Goal: Entertainment & Leisure: Browse casually

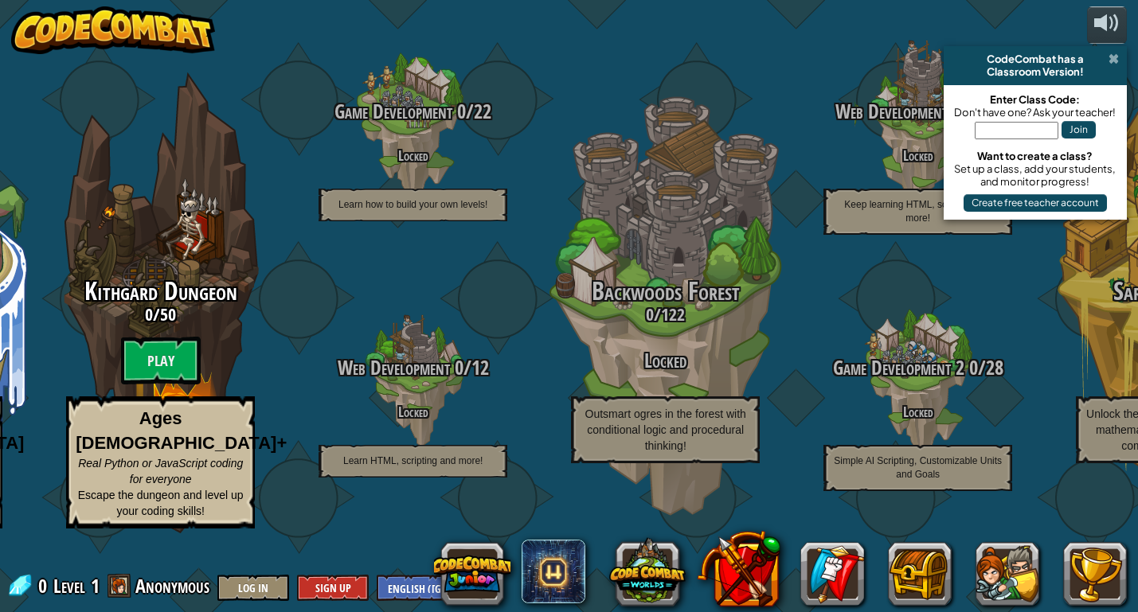
click at [1111, 58] on span at bounding box center [1113, 59] width 10 height 13
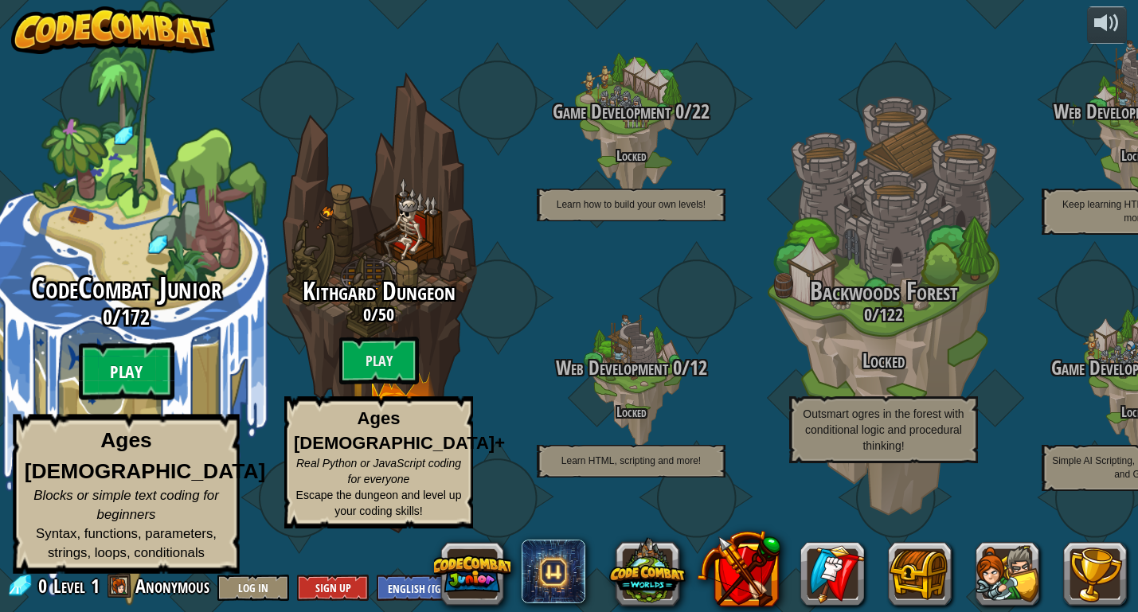
click at [105, 400] on btn "Play" at bounding box center [127, 371] width 96 height 57
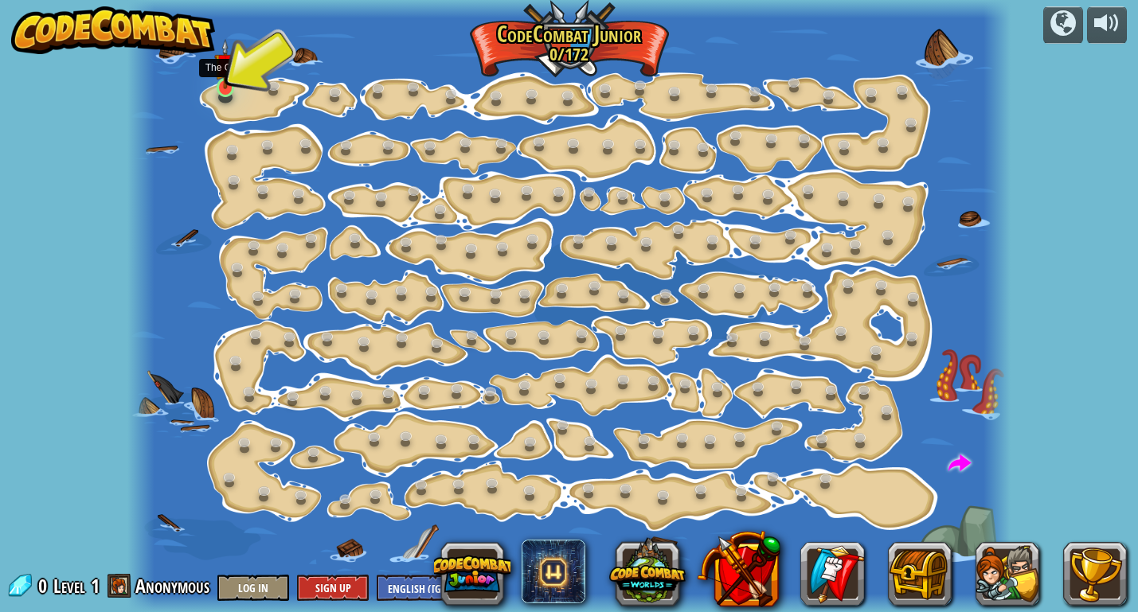
click at [225, 75] on img at bounding box center [224, 64] width 21 height 50
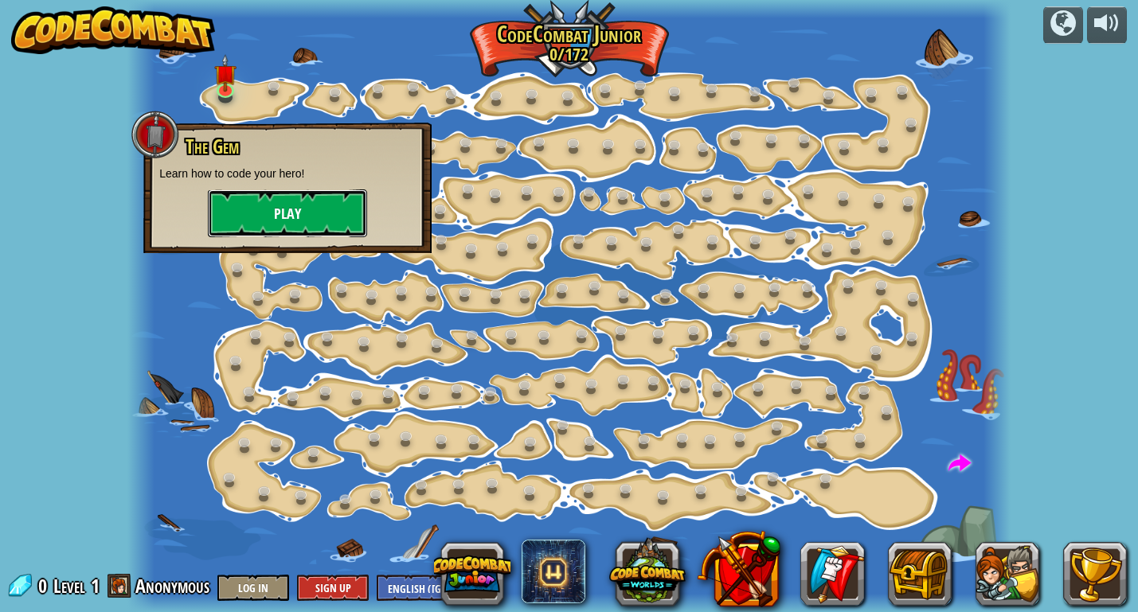
click at [256, 219] on button "Play" at bounding box center [287, 213] width 159 height 48
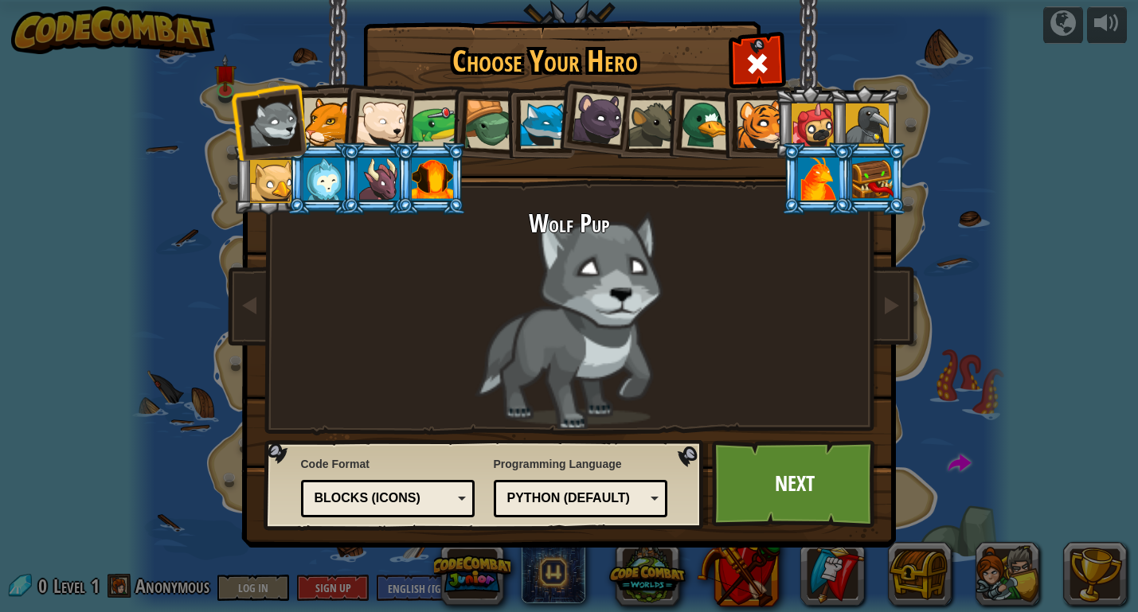
click at [865, 123] on div at bounding box center [866, 124] width 43 height 43
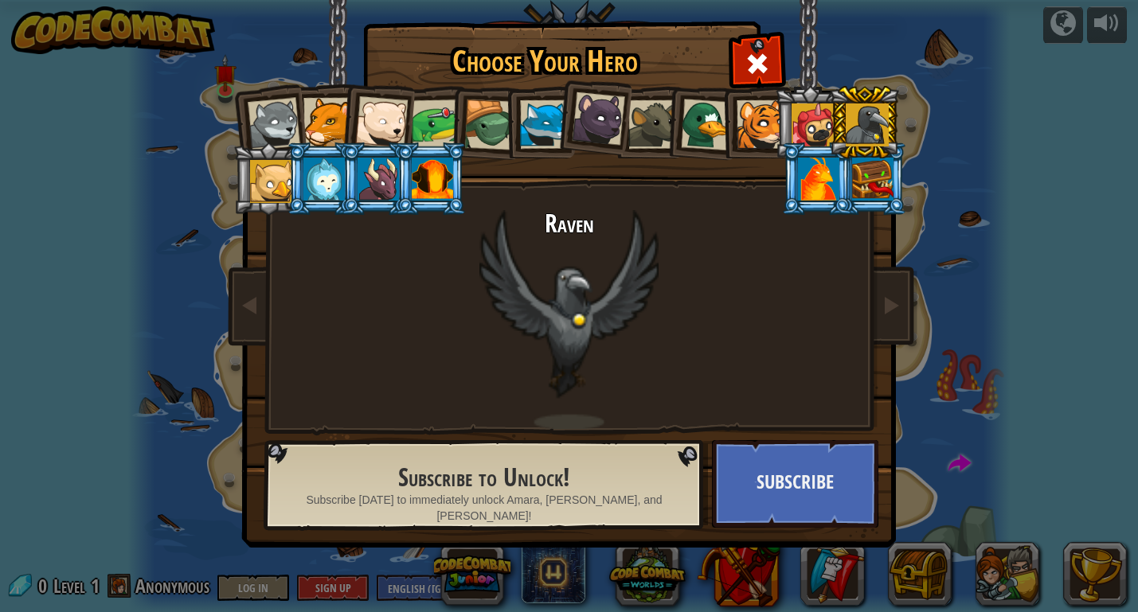
click at [382, 128] on div at bounding box center [381, 122] width 53 height 53
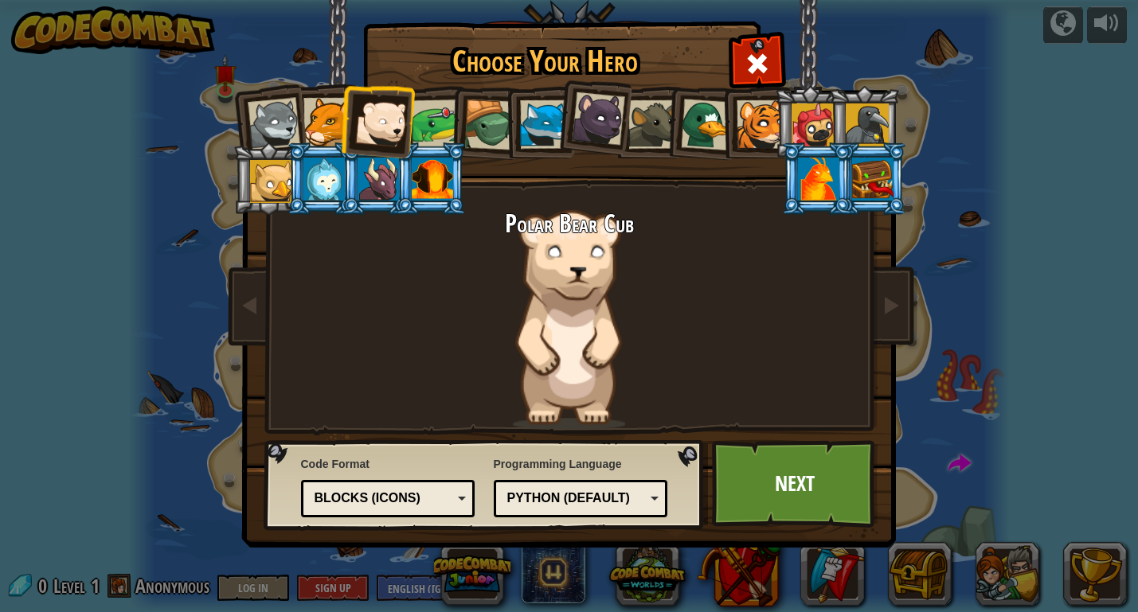
click at [541, 107] on div at bounding box center [544, 124] width 49 height 49
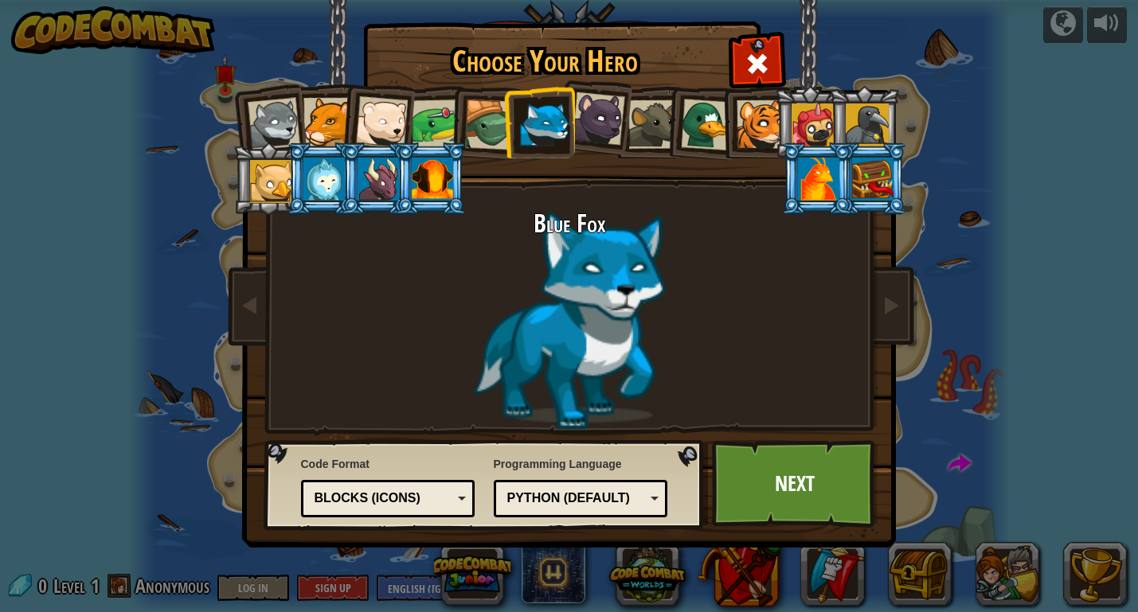
click at [659, 115] on div at bounding box center [652, 124] width 49 height 49
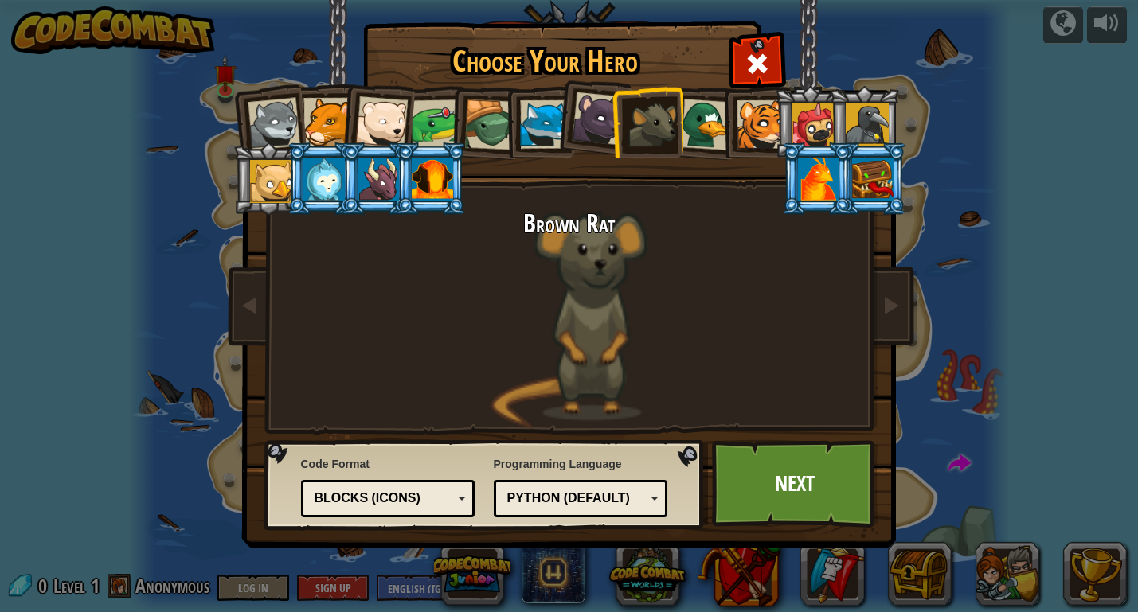
click at [539, 111] on div at bounding box center [544, 124] width 49 height 49
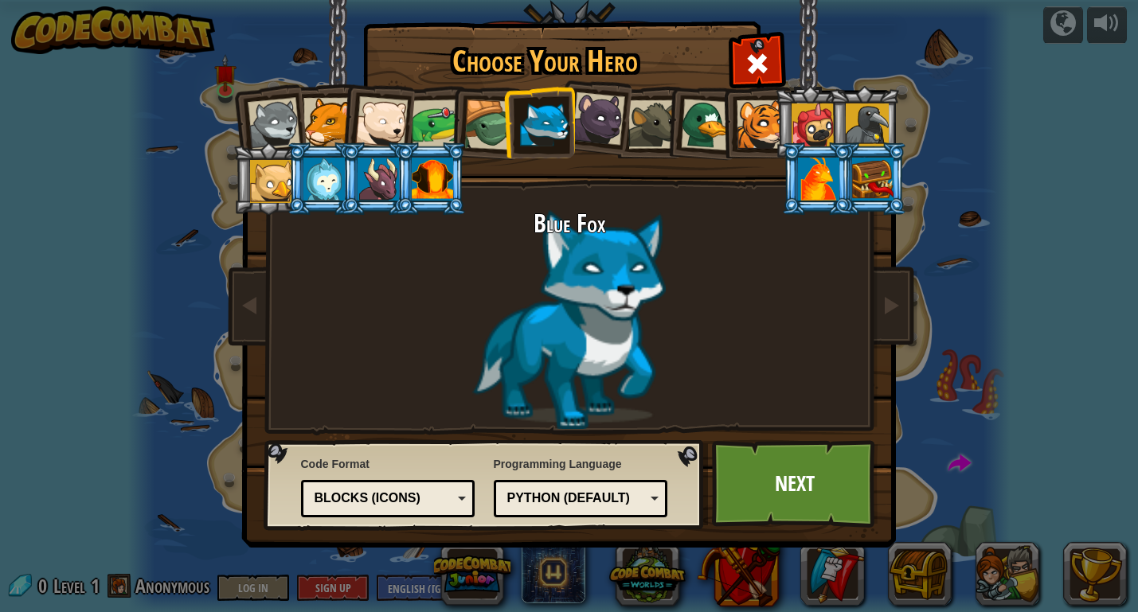
click at [461, 500] on div "Blocks (Icons)" at bounding box center [388, 498] width 154 height 25
click at [464, 494] on div "Blocks and code" at bounding box center [388, 498] width 154 height 25
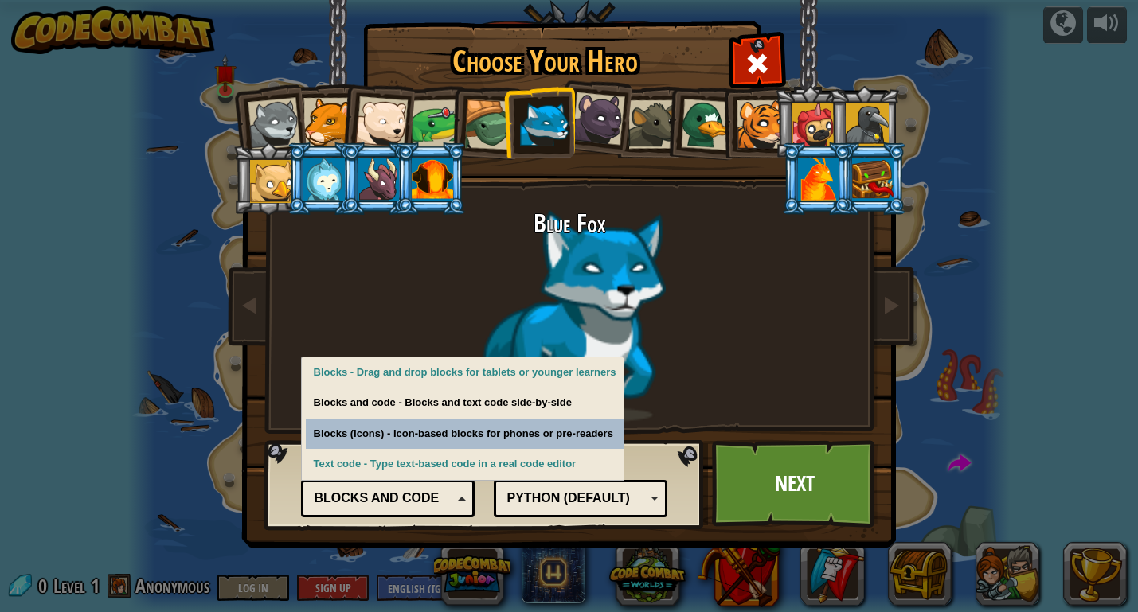
click at [647, 494] on div "Python (Default)" at bounding box center [581, 498] width 154 height 25
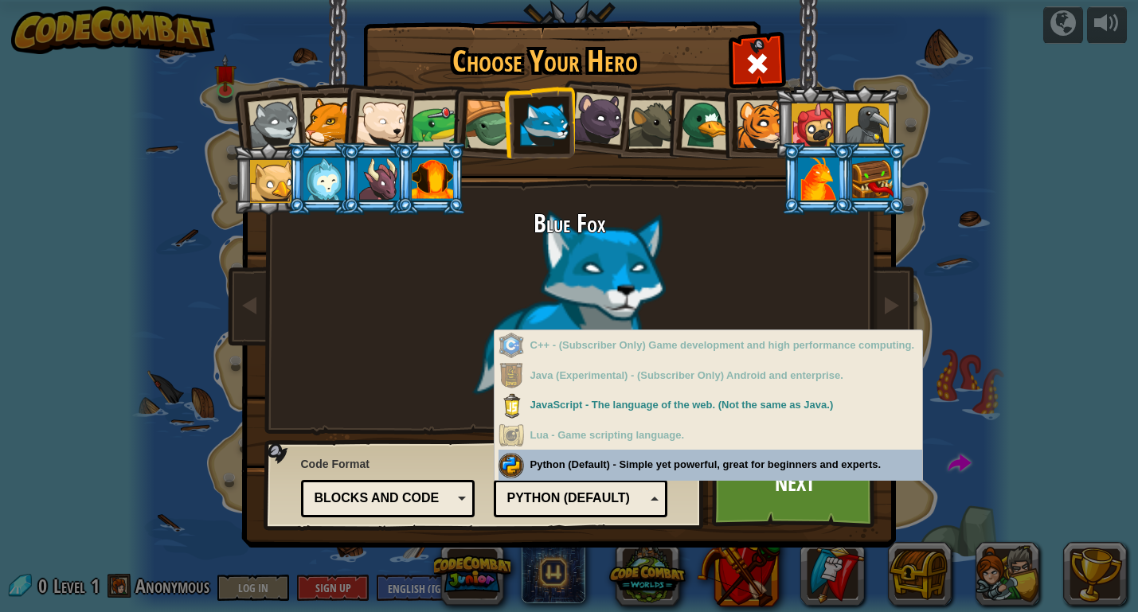
click at [646, 459] on div "Programming Language Python (Default) JavaScript Lua C++ Java (Experimental) Py…" at bounding box center [581, 484] width 174 height 65
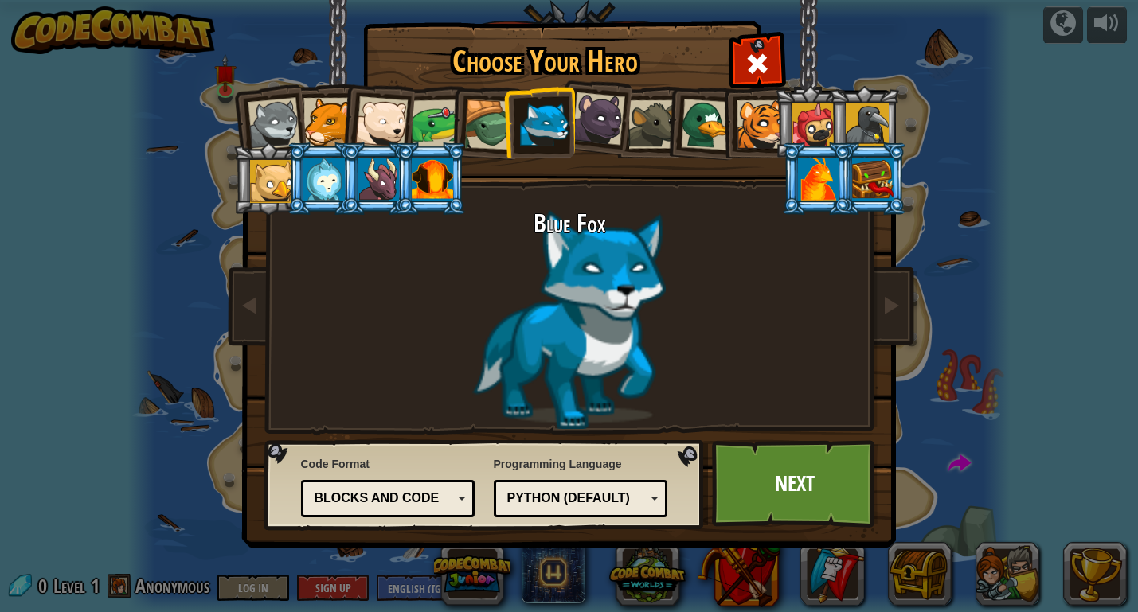
click at [656, 499] on div "Python (Default)" at bounding box center [581, 498] width 154 height 25
click at [787, 465] on link "Next" at bounding box center [795, 484] width 166 height 88
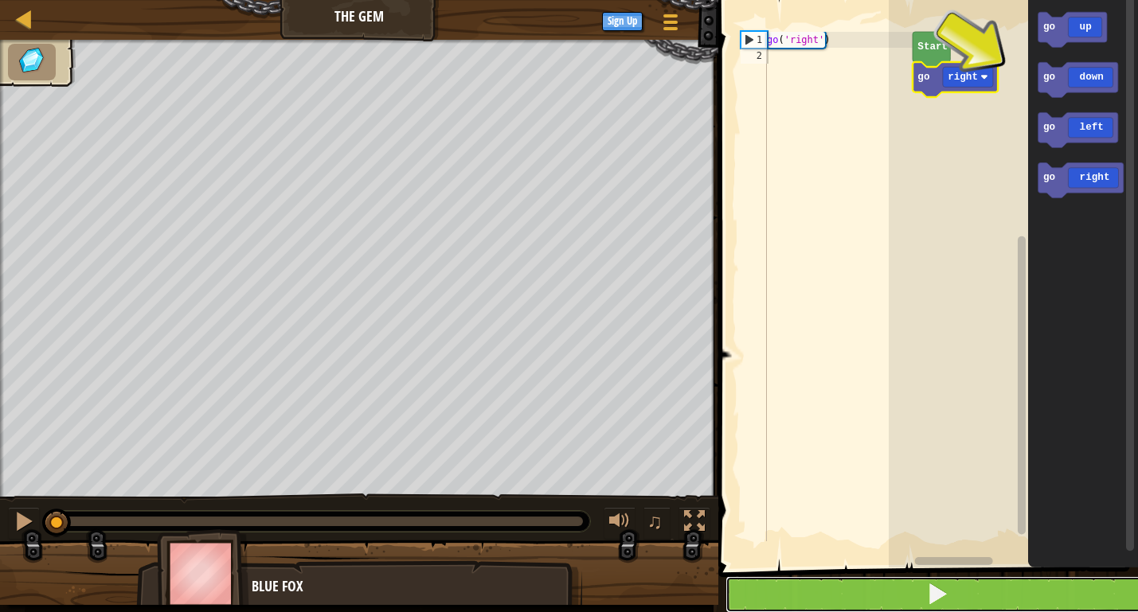
click at [927, 596] on span at bounding box center [937, 594] width 22 height 22
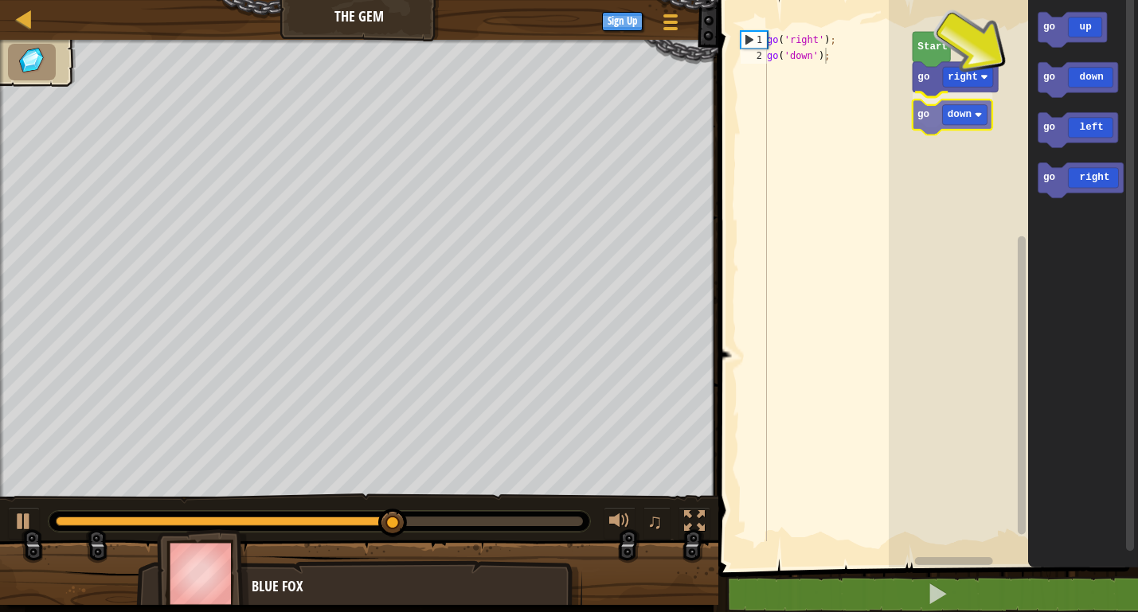
click at [954, 127] on div "Start go right go down go up go down go left go right go down" at bounding box center [1012, 280] width 249 height 576
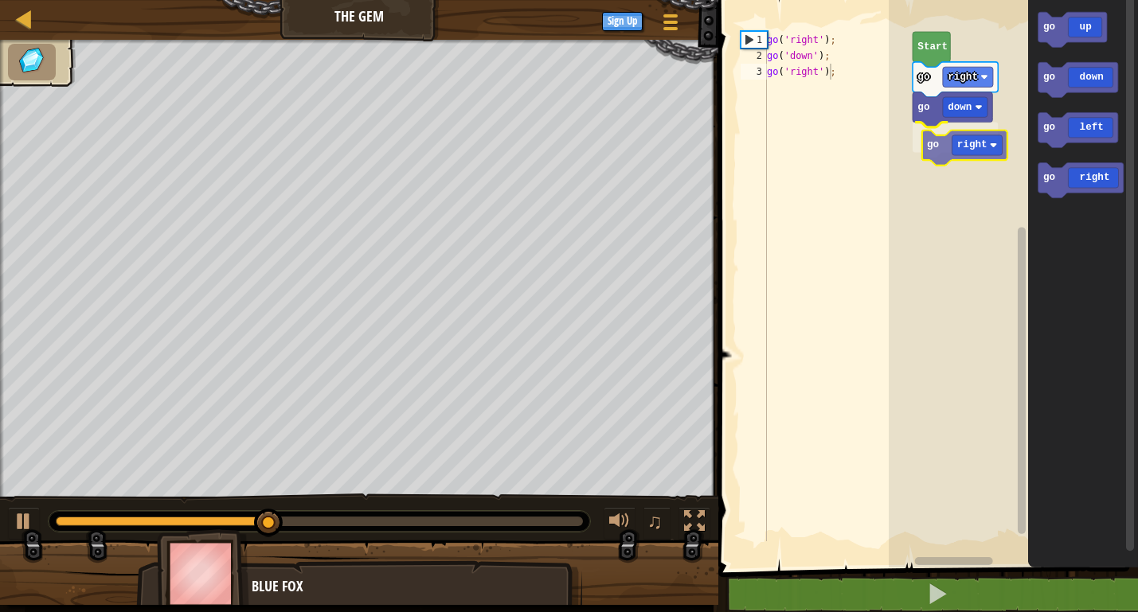
click at [960, 143] on div "Start go right go down go right go up go down go left go right go right" at bounding box center [1012, 280] width 249 height 576
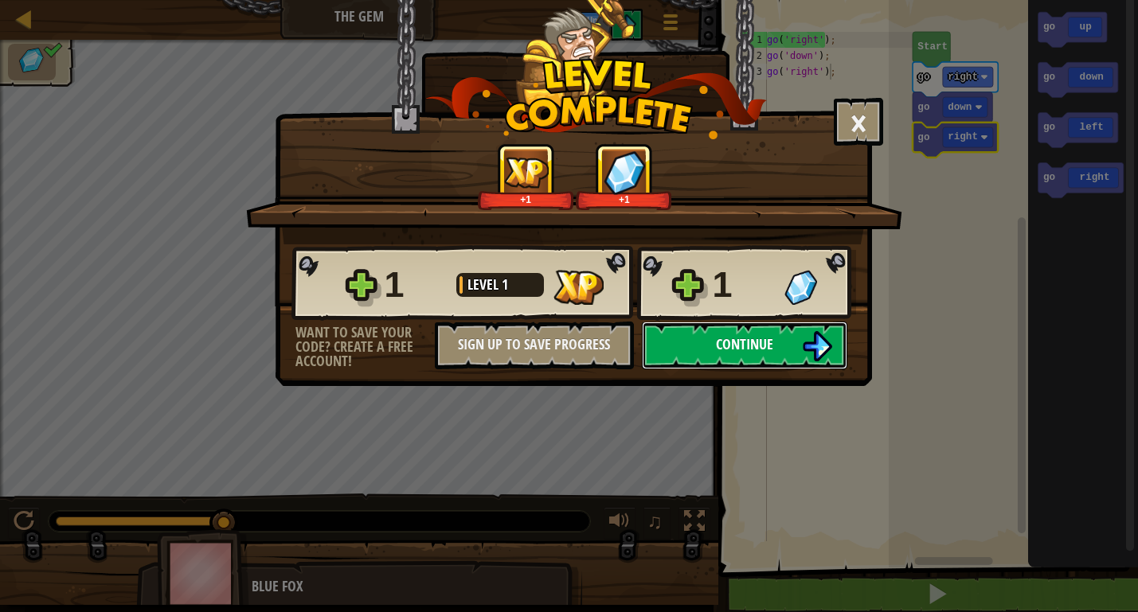
click at [720, 353] on span "Continue" at bounding box center [744, 344] width 57 height 20
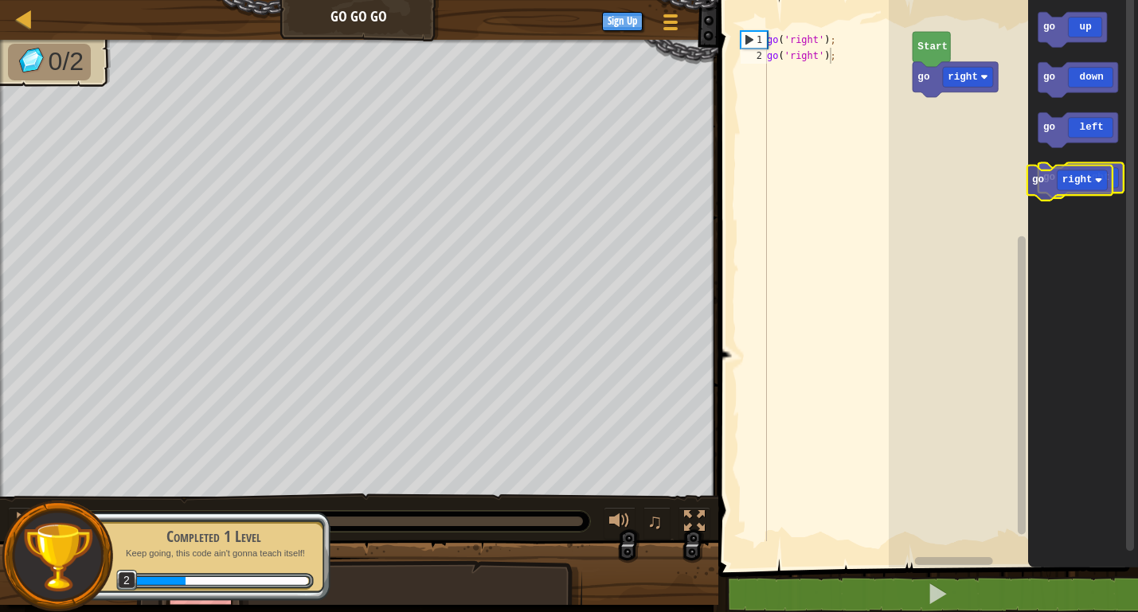
click at [1083, 190] on icon "Blockly Workspace" at bounding box center [1079, 180] width 85 height 35
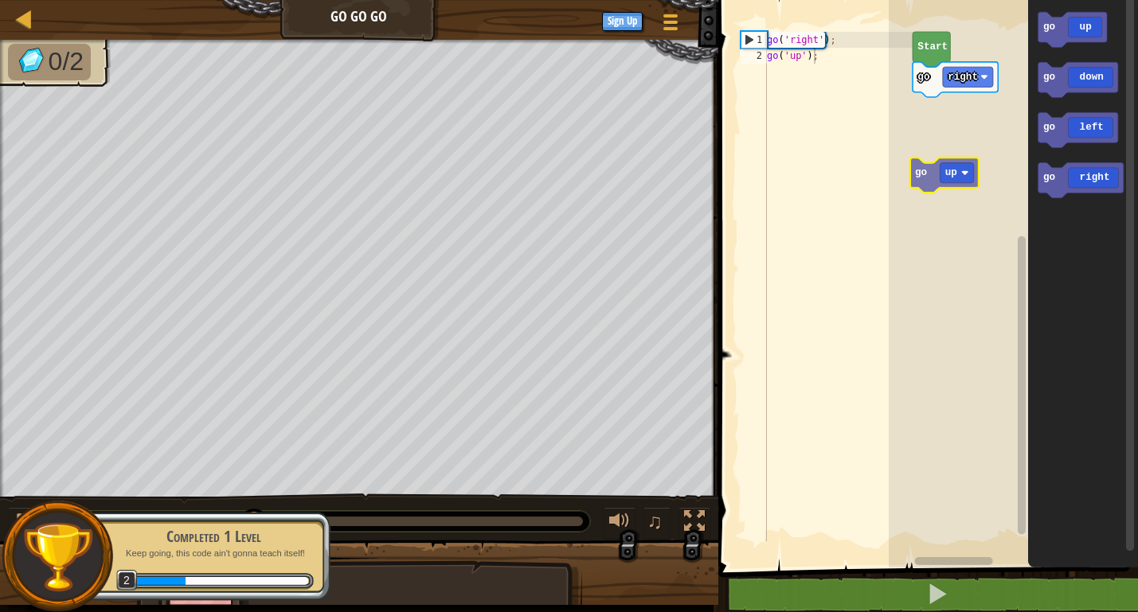
click at [949, 178] on div "go right Start go up go down go left go right go up" at bounding box center [1012, 280] width 249 height 576
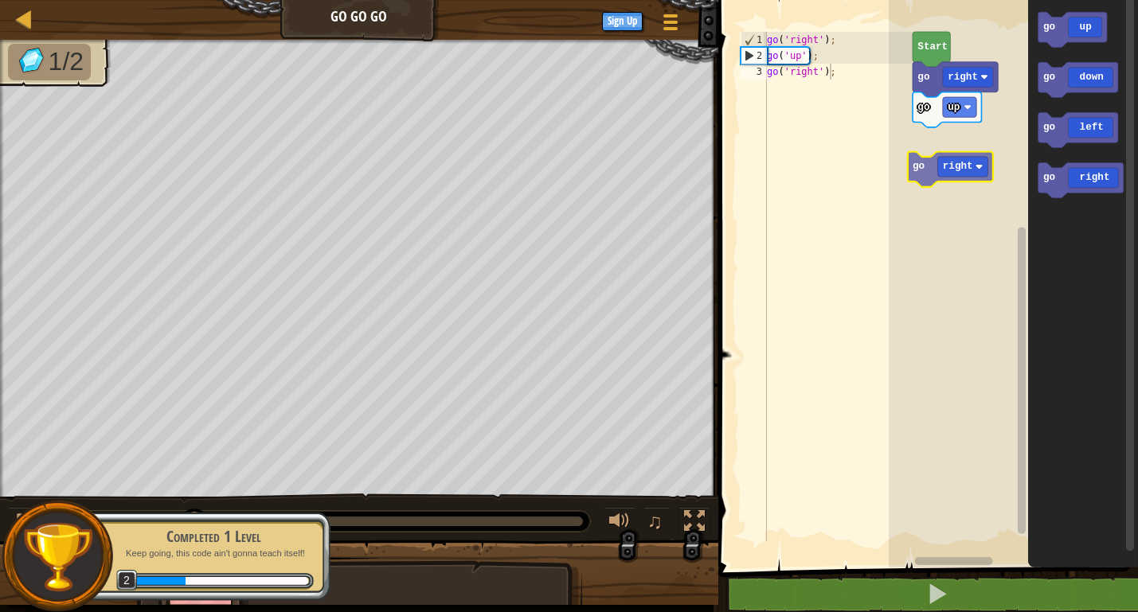
click at [955, 161] on div "go up go right Start go up go down go left go right go right" at bounding box center [1012, 280] width 249 height 576
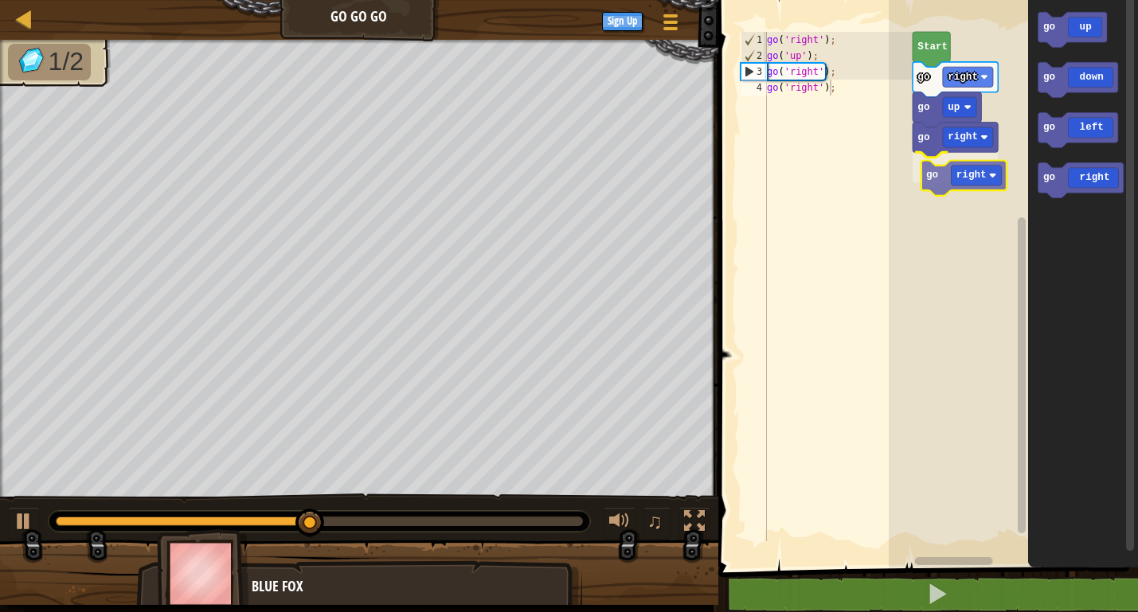
click at [980, 168] on div "go right go right go up go right Start go up go down go left go right go right" at bounding box center [1012, 280] width 249 height 576
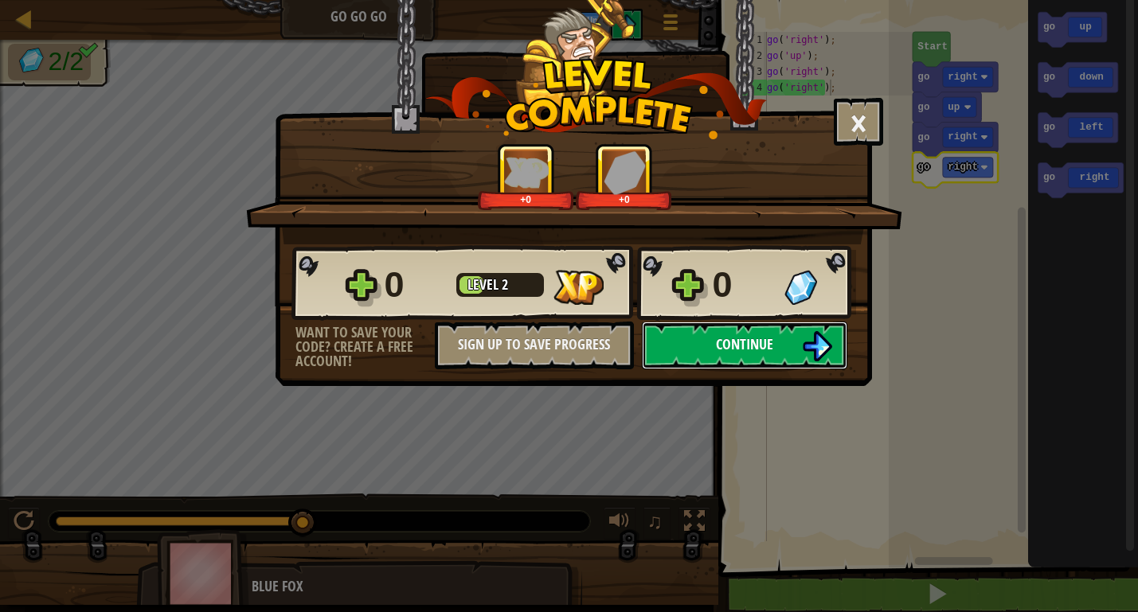
click at [740, 346] on span "Continue" at bounding box center [744, 344] width 57 height 20
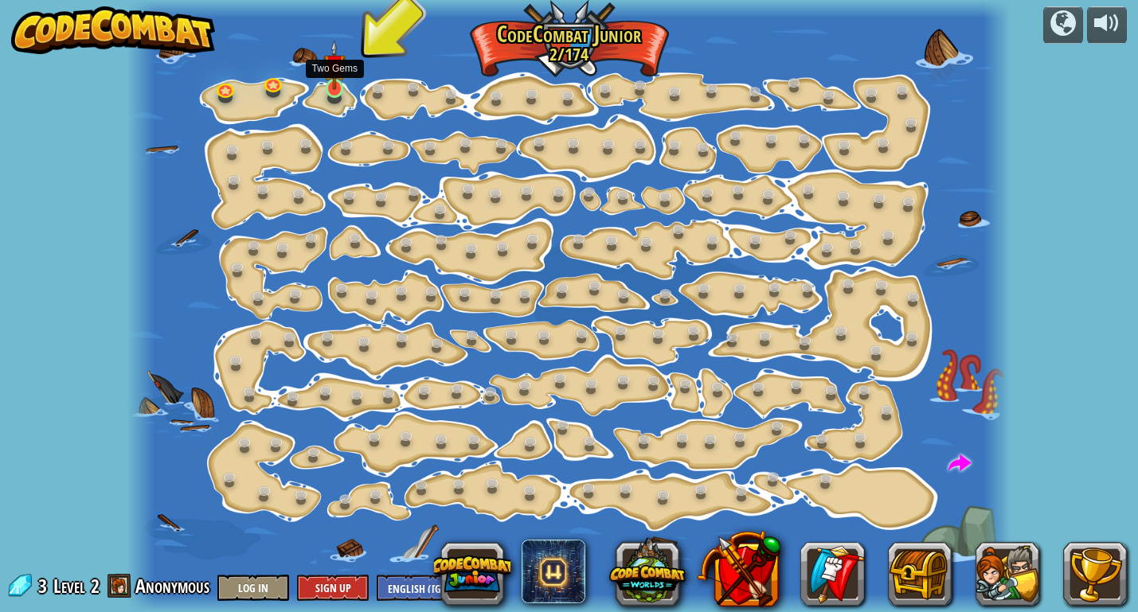
click at [335, 86] on img at bounding box center [333, 65] width 21 height 50
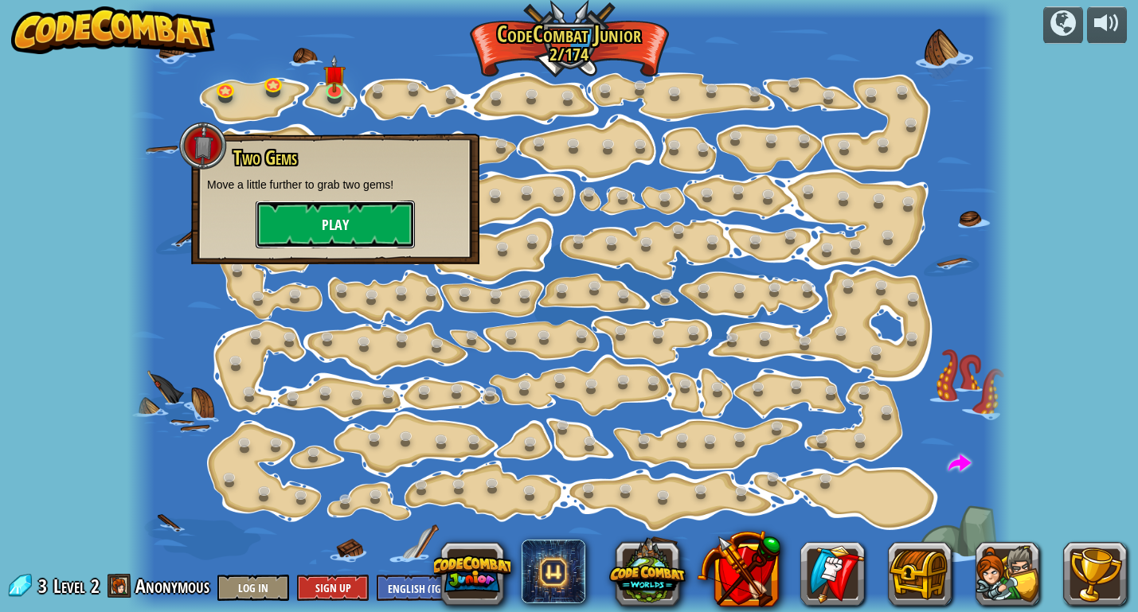
click at [347, 235] on button "Play" at bounding box center [335, 225] width 159 height 48
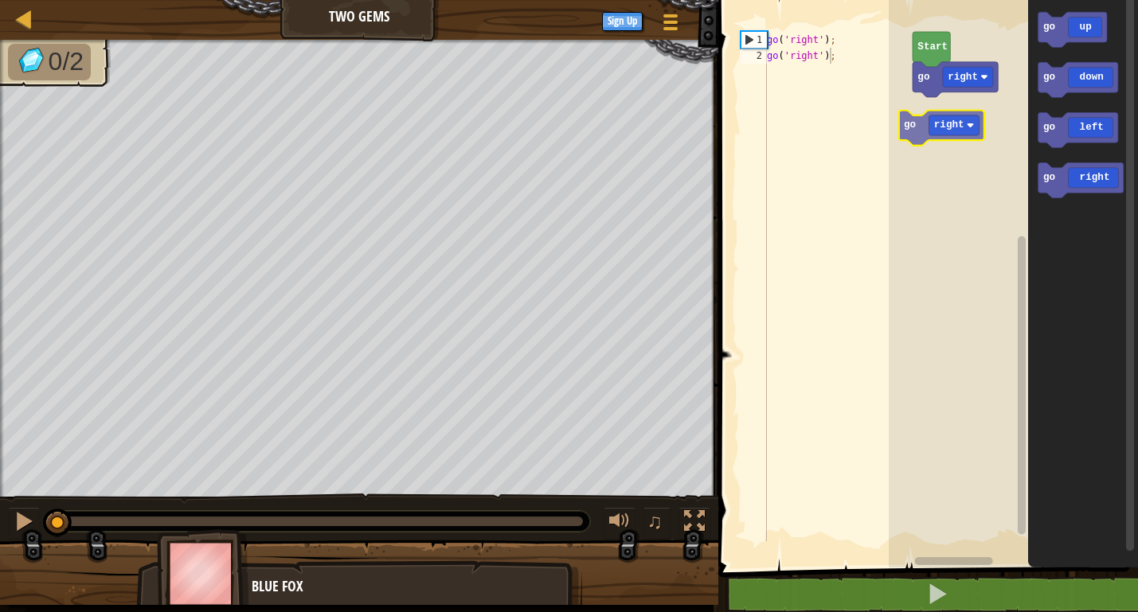
click at [948, 131] on div "go right Start go up go down go left go right go right" at bounding box center [1012, 280] width 249 height 576
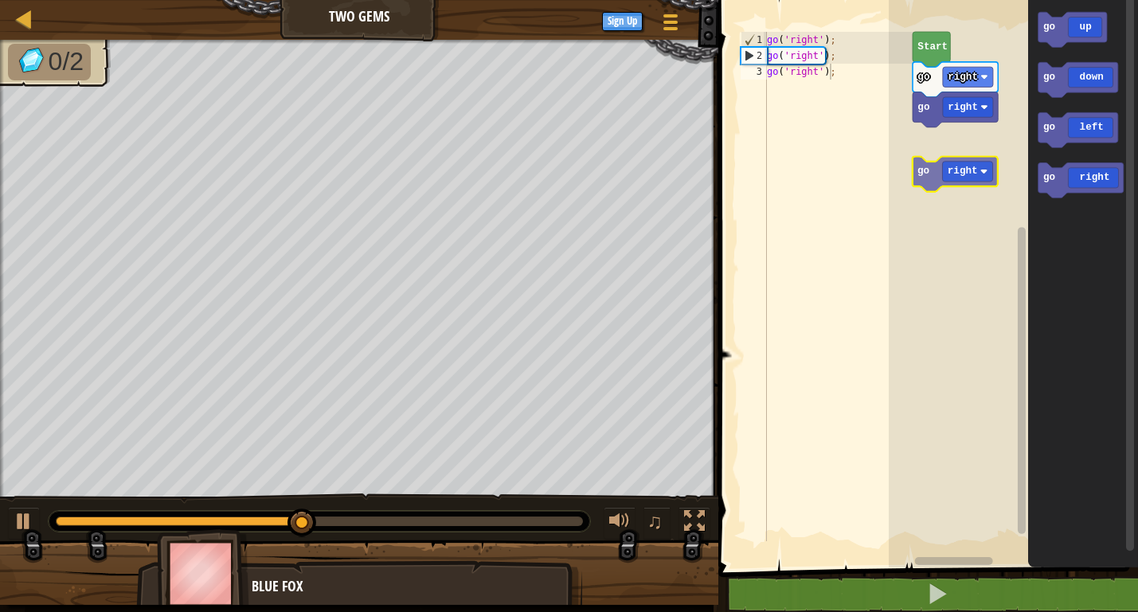
click at [974, 172] on div "go right go right Start go up go down go left go right go right" at bounding box center [1012, 280] width 249 height 576
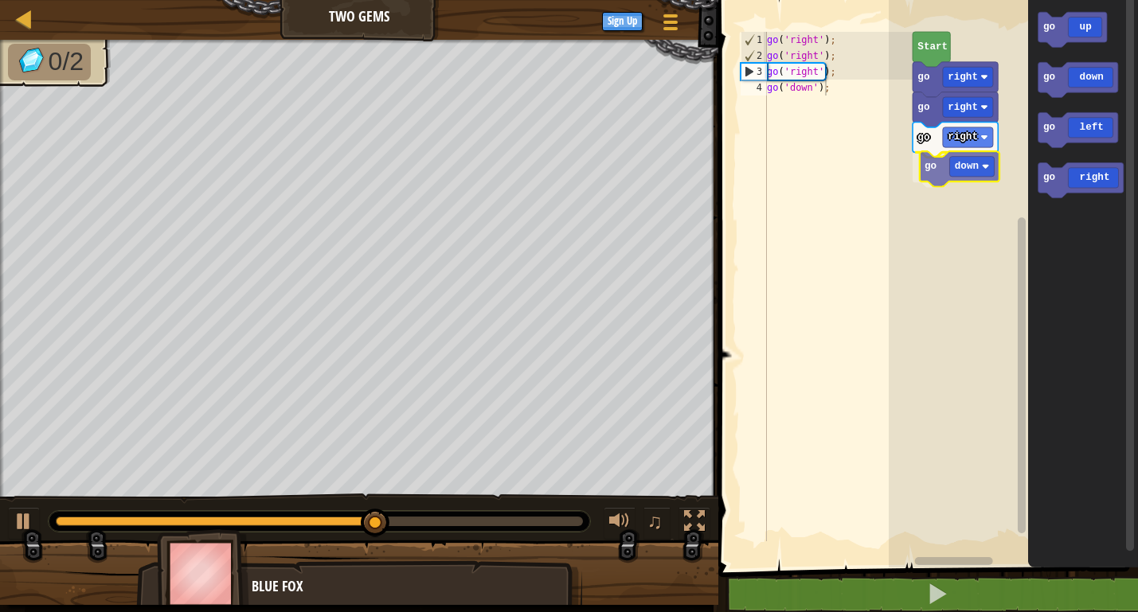
click at [957, 182] on div "go right go down go right go right Start go up go down go left go right go down" at bounding box center [1012, 280] width 249 height 576
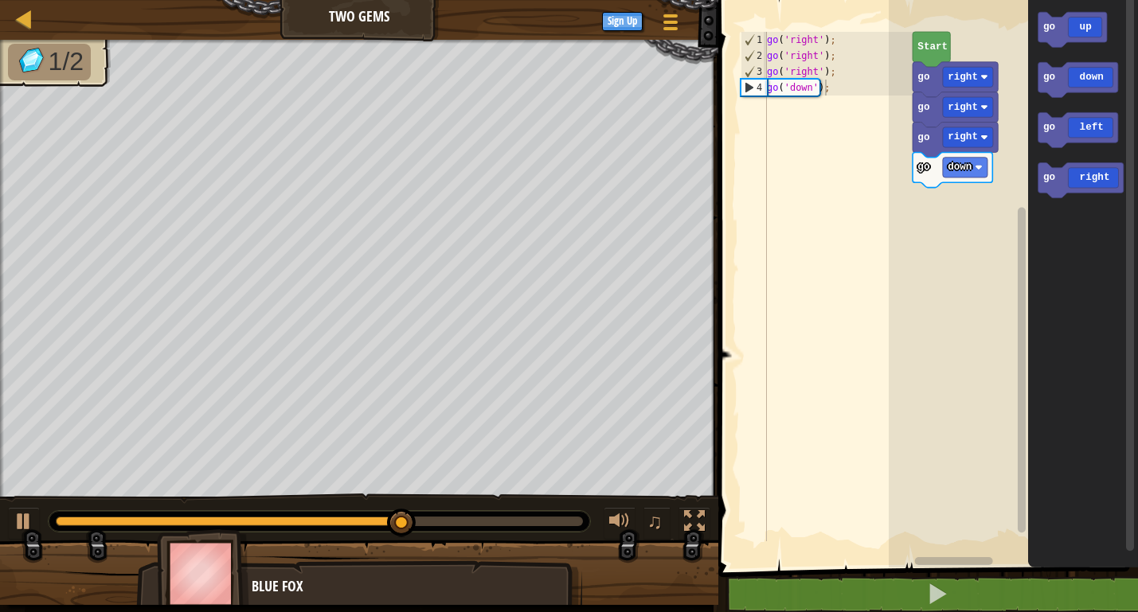
click at [945, 246] on div "go right go down go right go right Start go up go down go left go right" at bounding box center [1012, 280] width 249 height 576
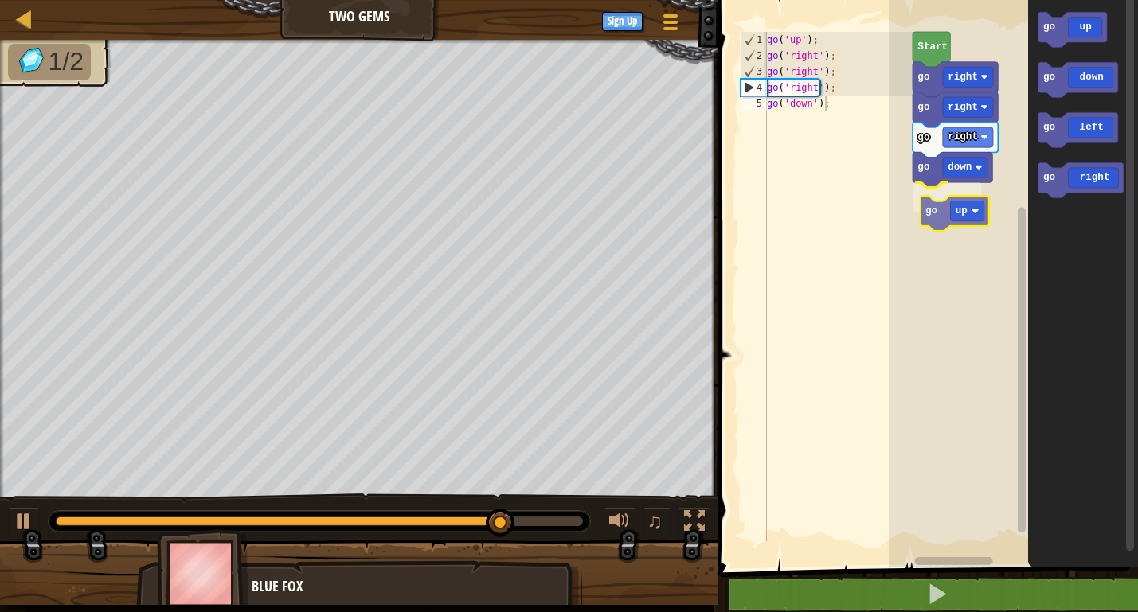
click at [959, 223] on div "go right go down go up go right go right Start go up go down go left go right g…" at bounding box center [1012, 280] width 249 height 576
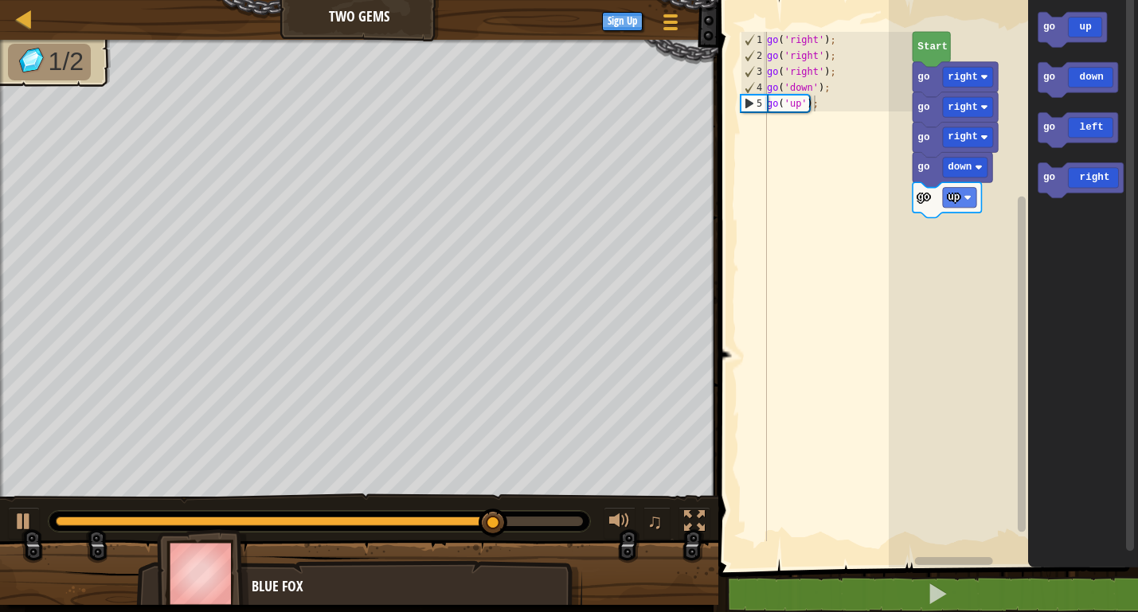
click at [952, 275] on div "go right go down go up go right go right Start go up go down go left go right" at bounding box center [1012, 280] width 249 height 576
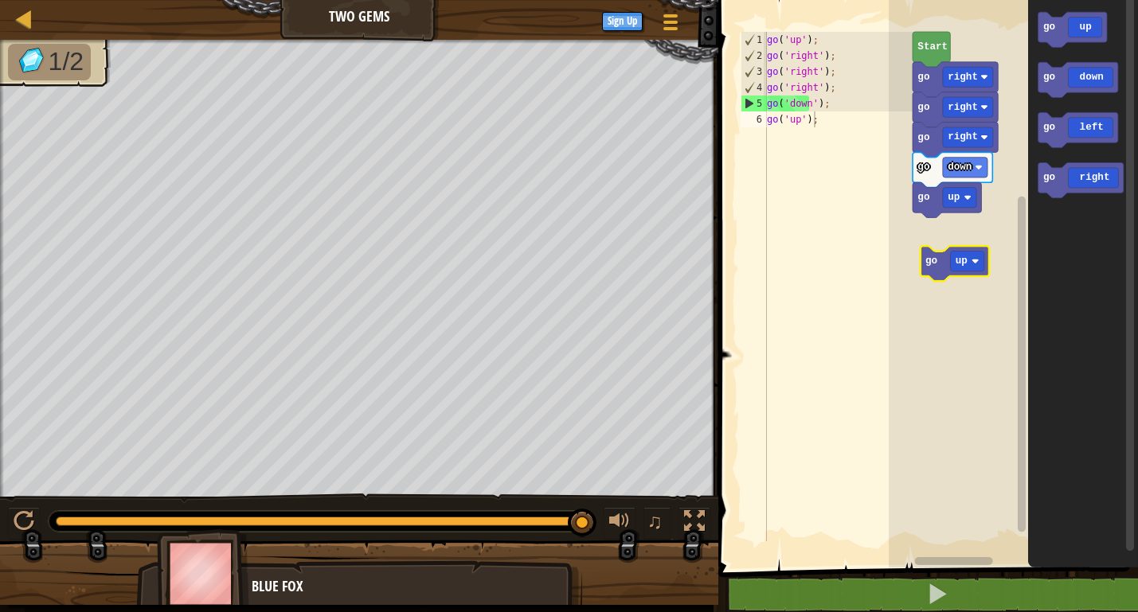
click at [956, 264] on div "go right go down go up go right go right Start go up go up go down go left go r…" at bounding box center [1012, 280] width 249 height 576
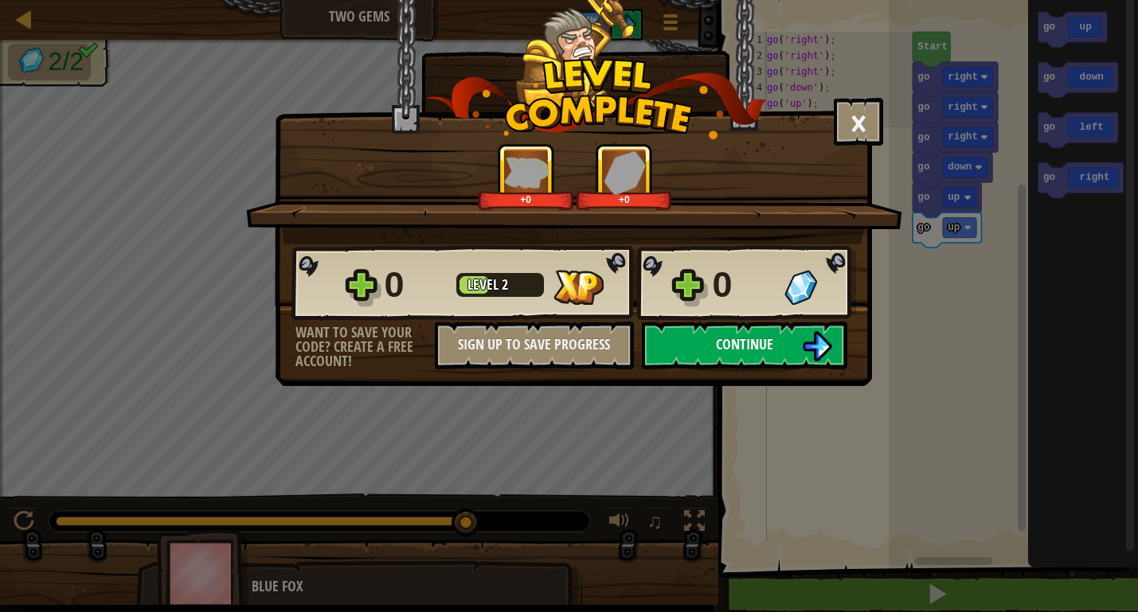
click at [738, 349] on span "Continue" at bounding box center [744, 344] width 57 height 20
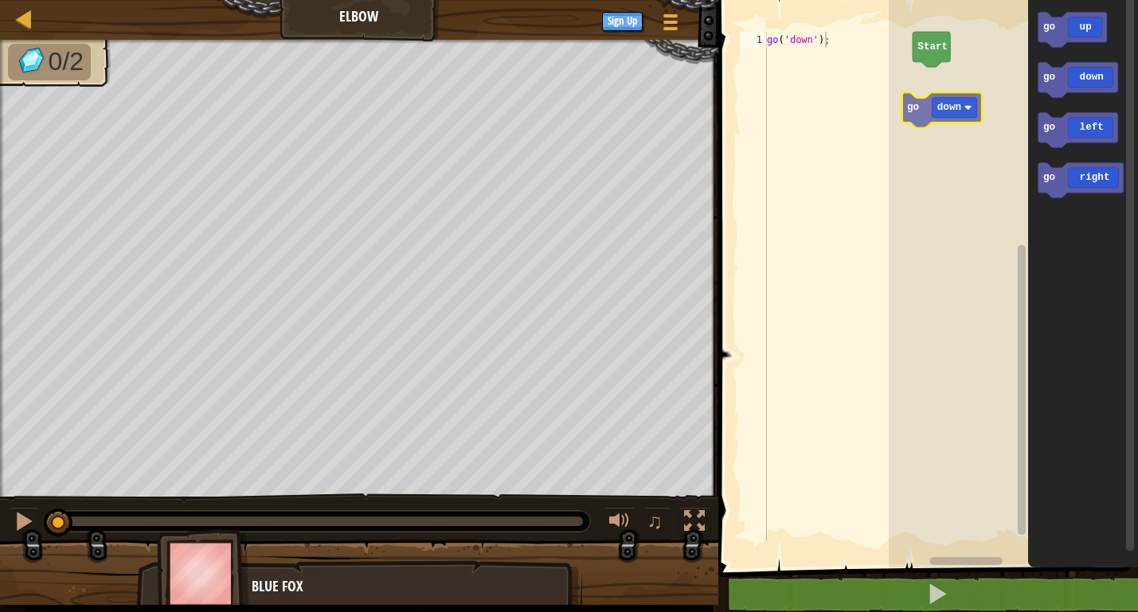
click at [951, 120] on div "Start go up go down go left go right go down" at bounding box center [1012, 280] width 249 height 576
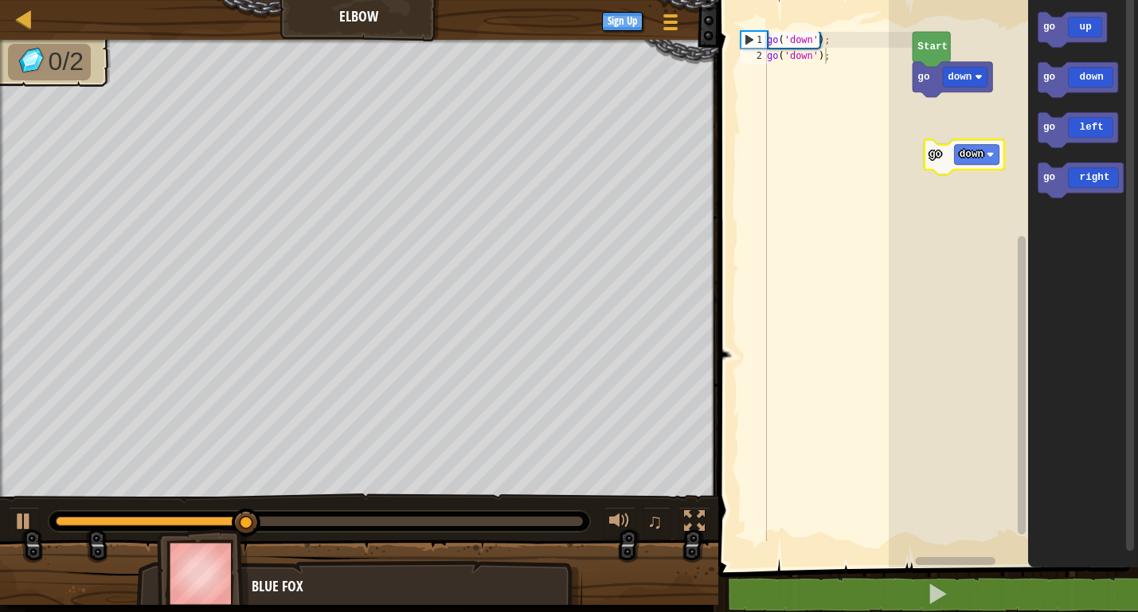
click at [978, 152] on div "go down Start go up go down go left go right go down" at bounding box center [1012, 280] width 249 height 576
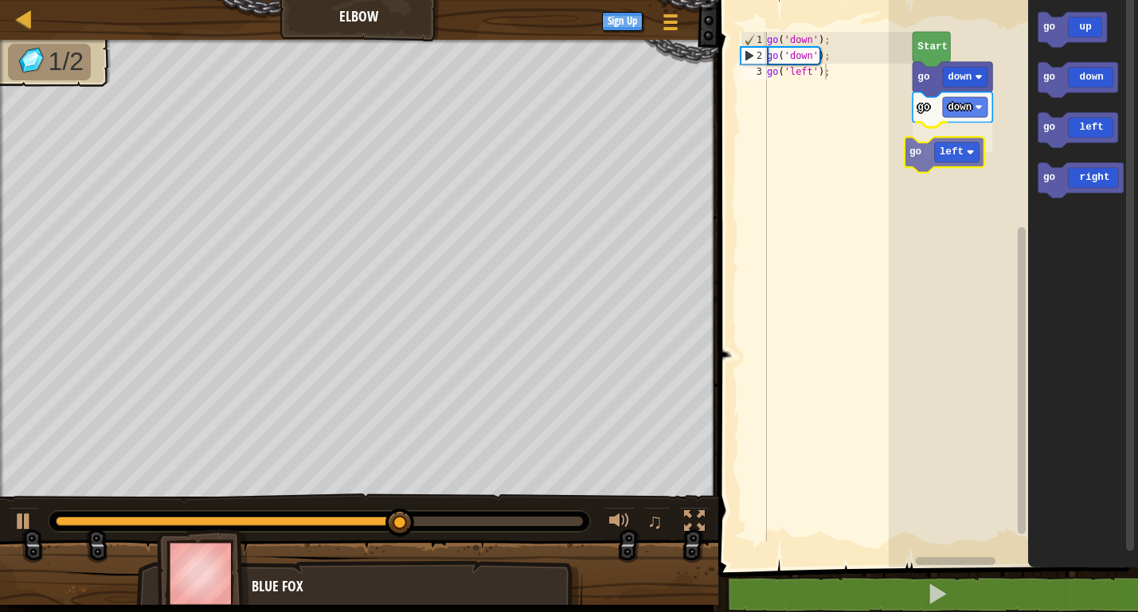
click at [964, 155] on div "go down go left go down Start go up go down go left go right go left" at bounding box center [1012, 280] width 249 height 576
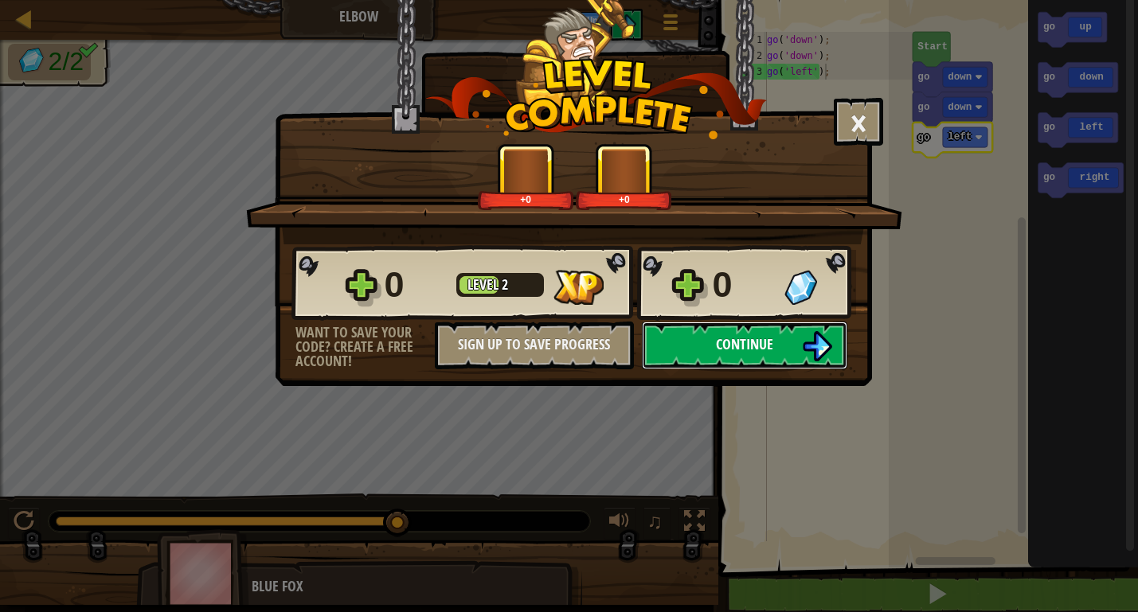
click at [728, 346] on span "Continue" at bounding box center [744, 344] width 57 height 20
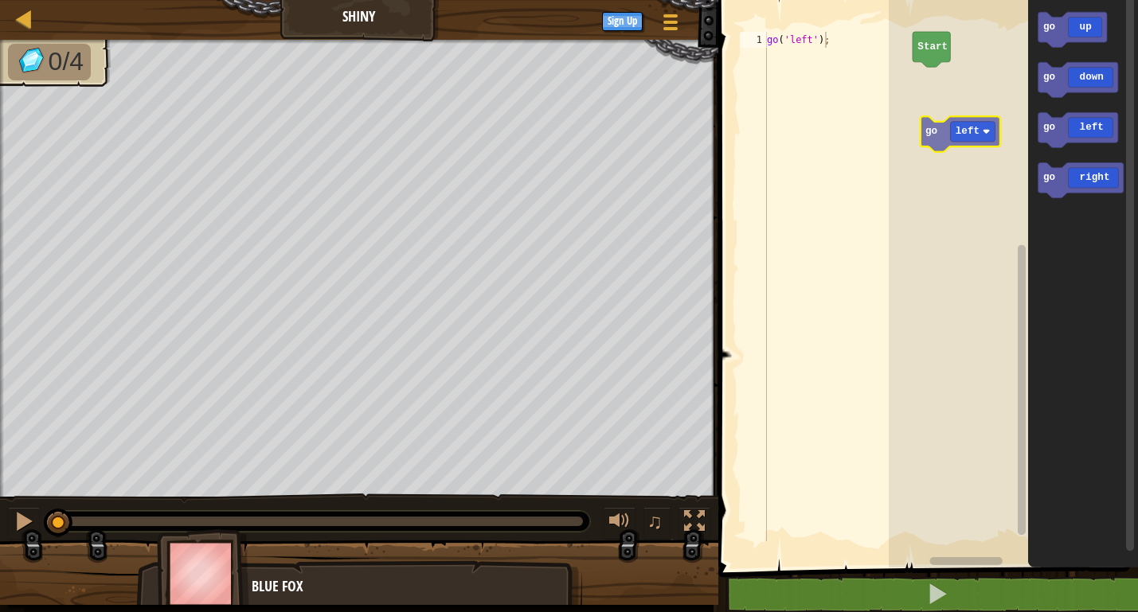
click at [972, 126] on div "Start go up go down go left go right go left" at bounding box center [1012, 280] width 249 height 576
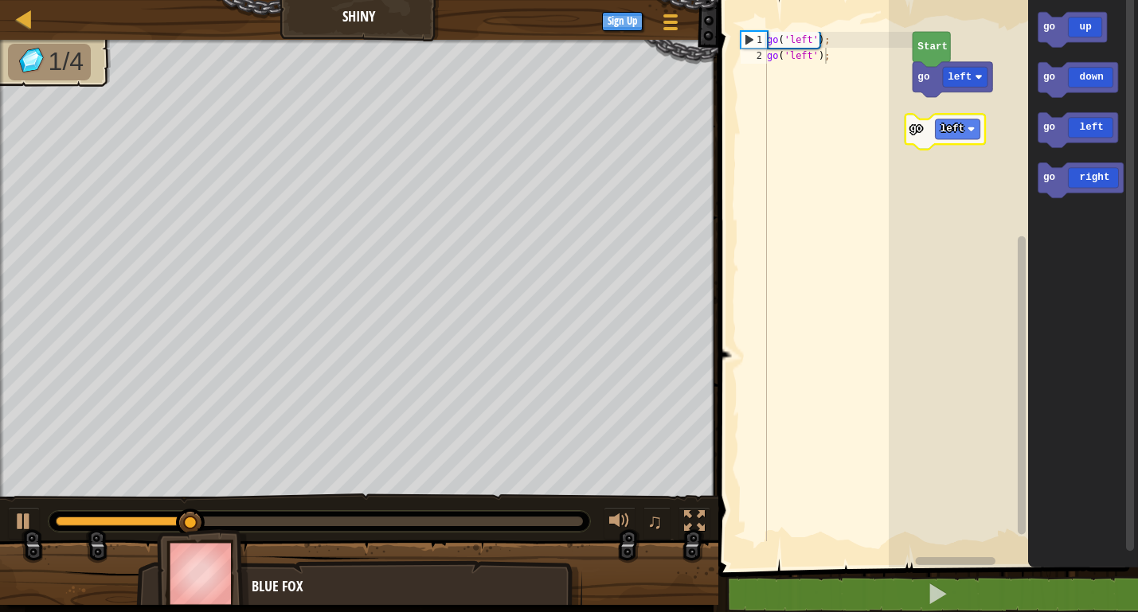
click at [971, 136] on div "go left Start go up go down go left go right go left" at bounding box center [1012, 280] width 249 height 576
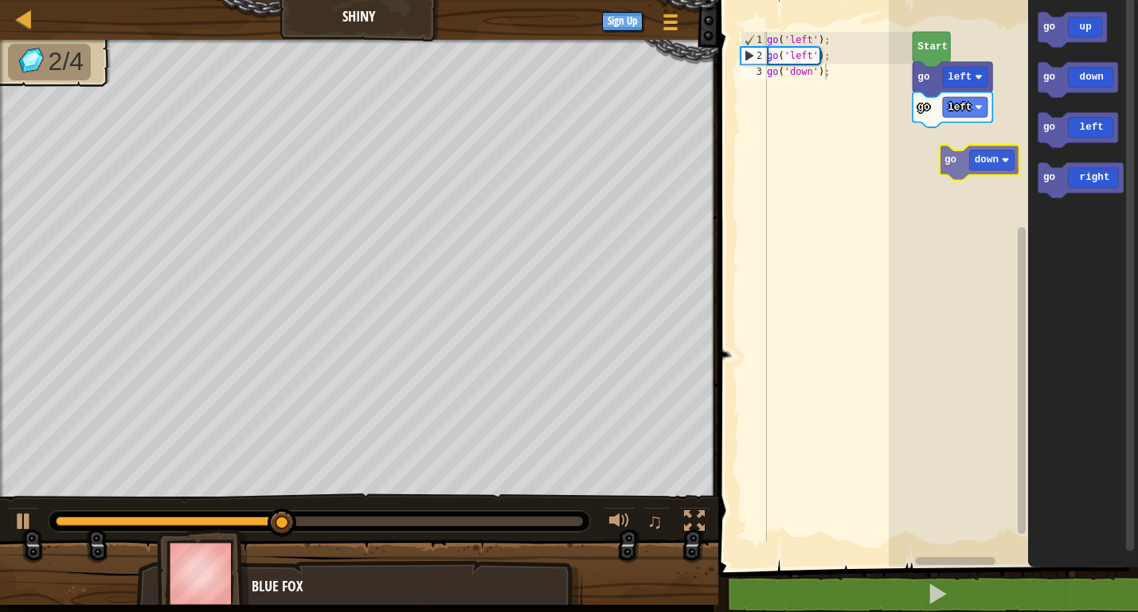
click at [981, 167] on div "go left go left Start go up go down go left go right go down" at bounding box center [1012, 280] width 249 height 576
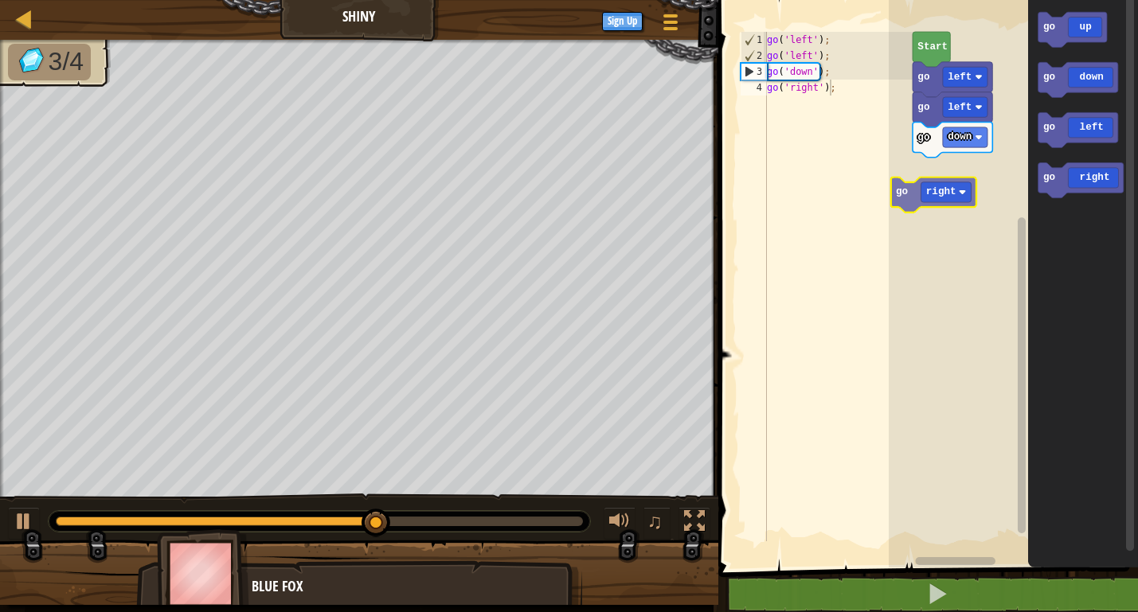
click at [937, 201] on div "go down go left go left Start go up go down go left go right go right" at bounding box center [1012, 280] width 249 height 576
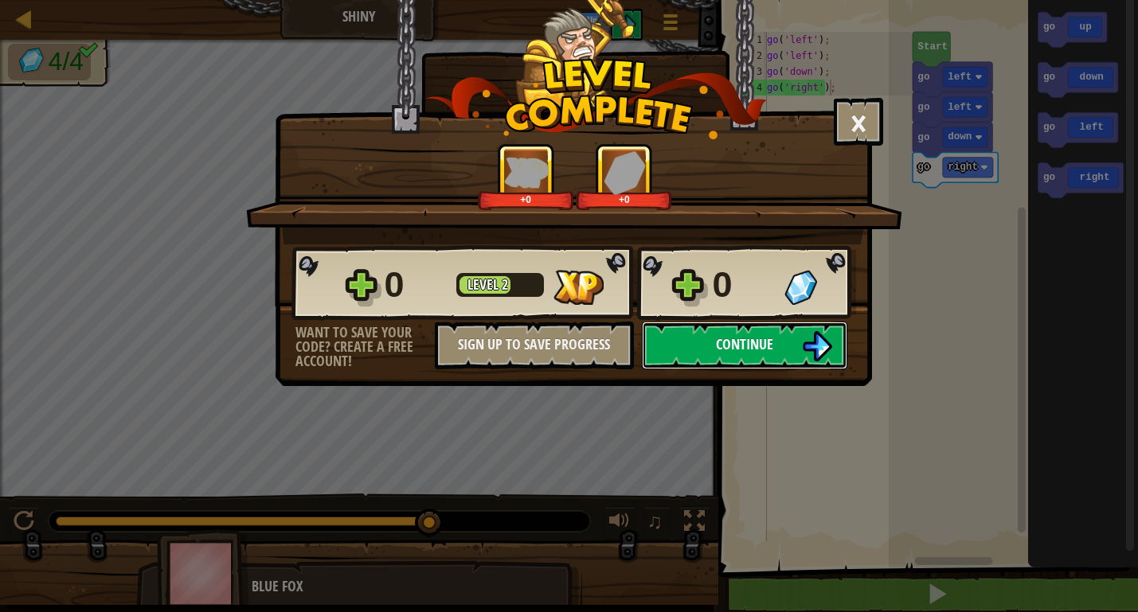
click at [741, 348] on span "Continue" at bounding box center [744, 344] width 57 height 20
